Goal: Task Accomplishment & Management: Complete application form

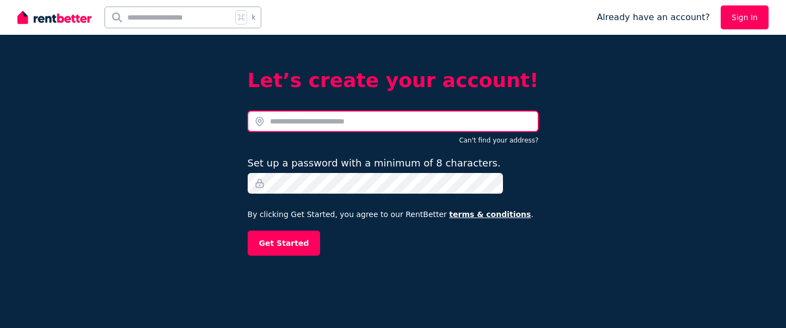
click at [322, 125] on input "text" at bounding box center [393, 121] width 291 height 21
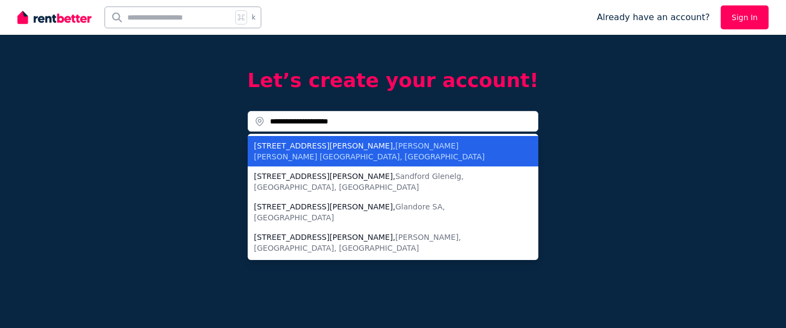
click at [374, 144] on span "Glen Iris VIC, Australia" at bounding box center [369, 152] width 231 height 20
type input "**********"
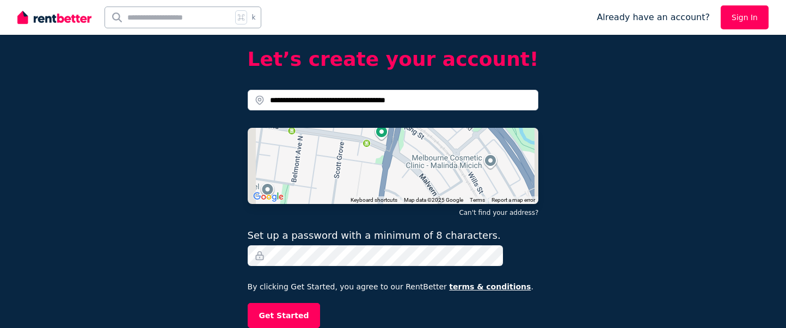
scroll to position [21, 0]
click at [313, 316] on button "Get Started" at bounding box center [284, 315] width 73 height 25
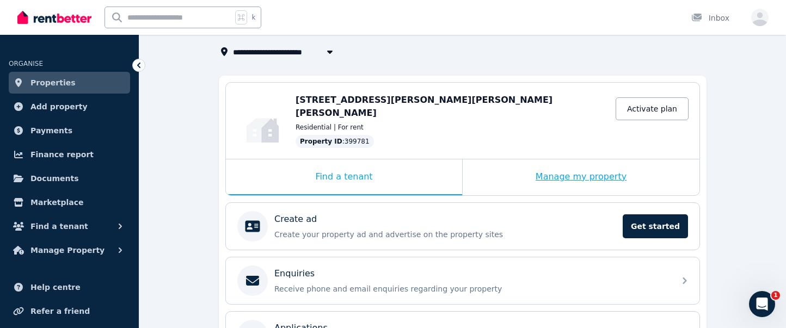
scroll to position [82, 0]
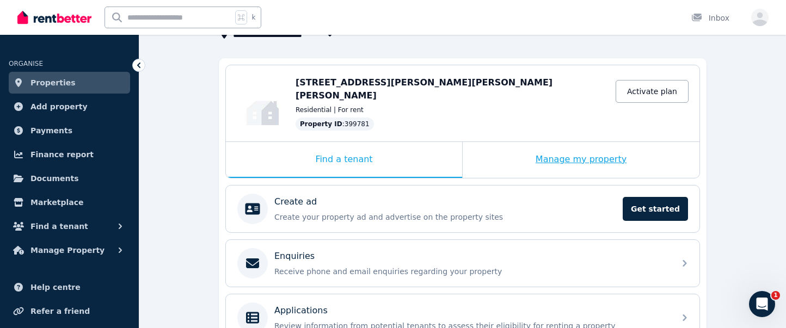
click at [588, 151] on div "Manage my property" at bounding box center [581, 160] width 237 height 36
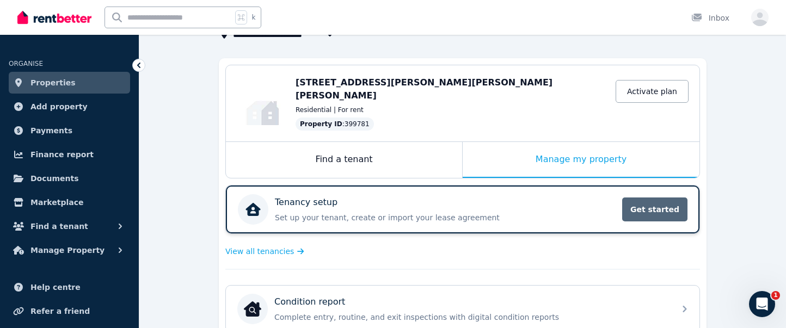
click at [653, 200] on span "Get started" at bounding box center [654, 210] width 65 height 24
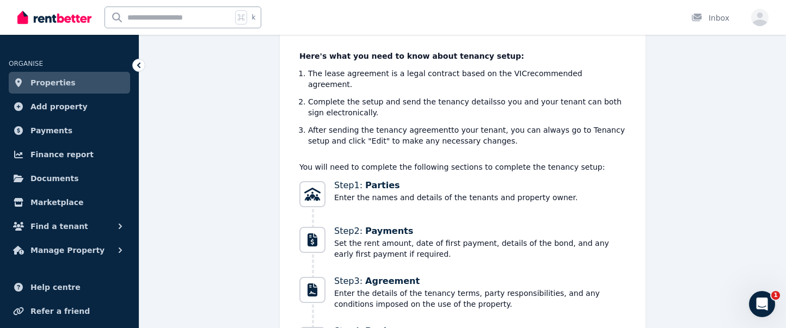
scroll to position [95, 0]
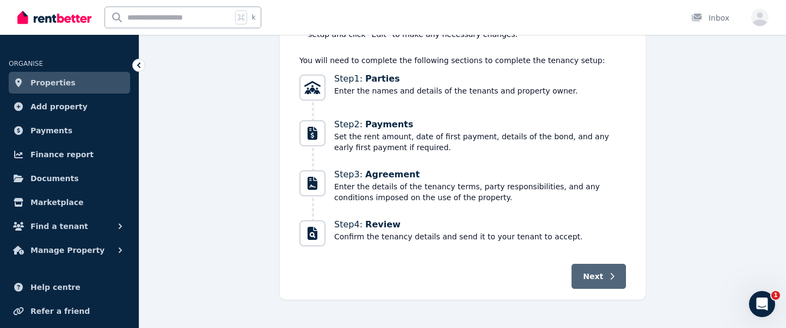
click at [604, 266] on button "Next" at bounding box center [599, 276] width 54 height 25
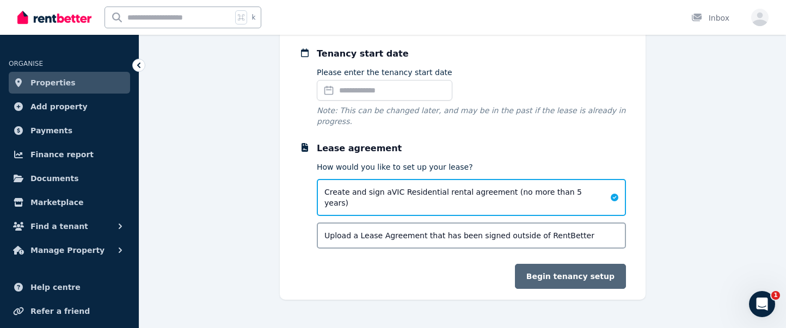
click at [559, 265] on button "Begin tenancy setup" at bounding box center [570, 276] width 111 height 25
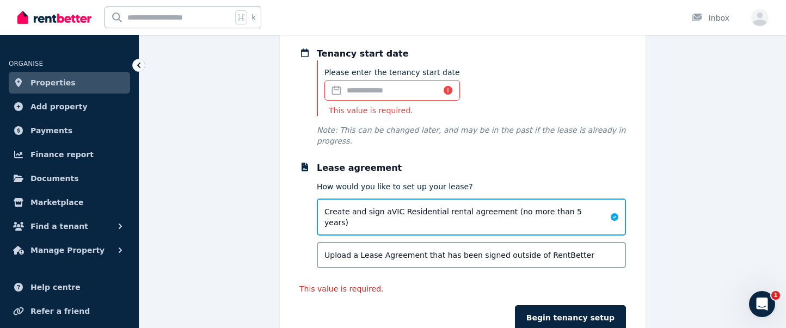
scroll to position [96, 1]
click at [371, 94] on input "Please enter the tenancy start date" at bounding box center [393, 90] width 136 height 21
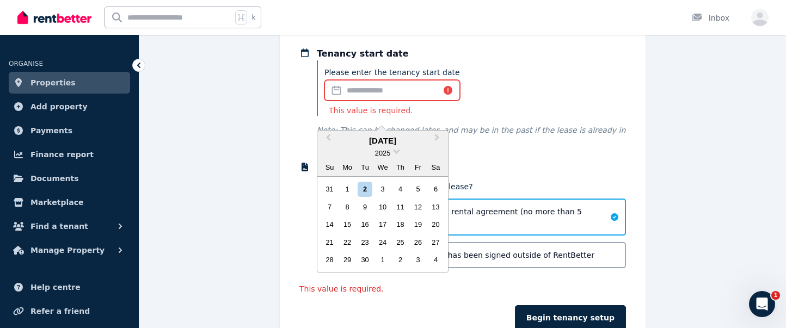
scroll to position [96, 0]
click at [437, 138] on span "Next Month" at bounding box center [437, 140] width 0 height 16
click at [417, 260] on div "31" at bounding box center [418, 260] width 15 height 15
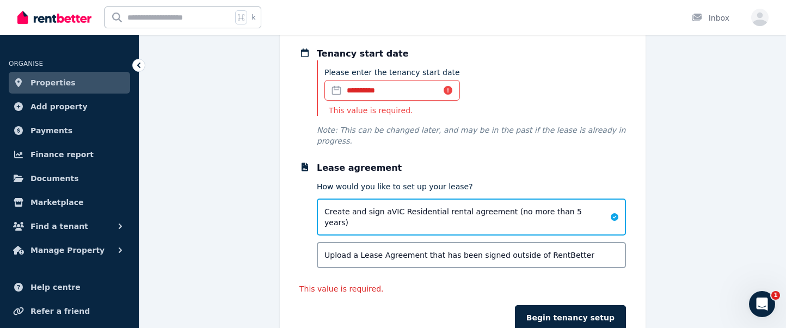
click at [377, 112] on p "This value is required." at bounding box center [393, 110] width 136 height 11
click at [461, 106] on div "**********" at bounding box center [471, 92] width 309 height 64
click at [469, 216] on span "Create and sign a VIC Residential rental agreement (no more than 5 years)" at bounding box center [465, 217] width 280 height 22
click at [548, 307] on button "Begin tenancy setup" at bounding box center [570, 317] width 111 height 25
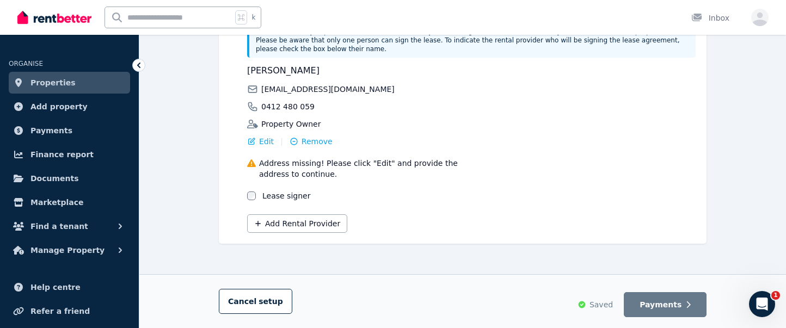
scroll to position [257, 0]
